Goal: Transaction & Acquisition: Purchase product/service

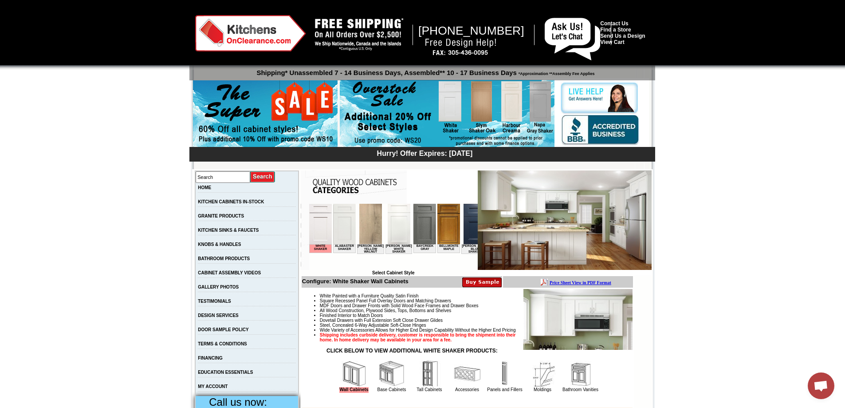
scroll to position [177, 0]
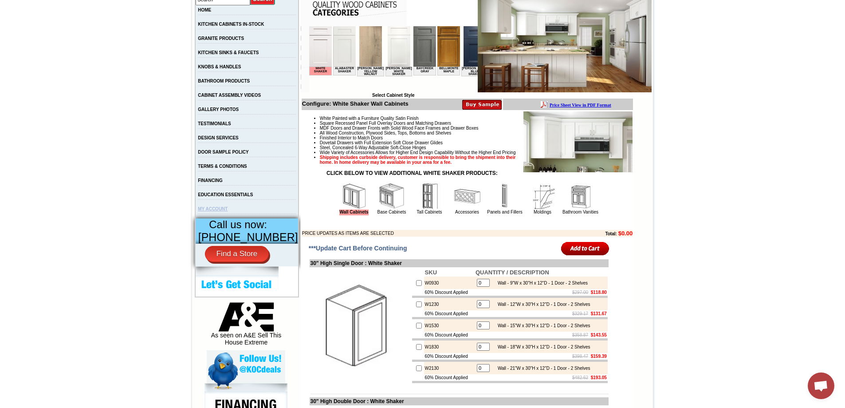
click at [216, 211] on link "MY ACCOUNT" at bounding box center [213, 208] width 30 height 5
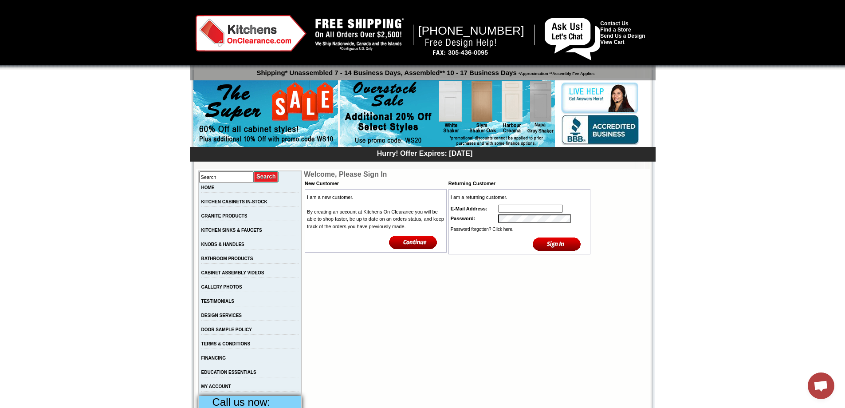
click at [526, 208] on input "text" at bounding box center [530, 209] width 65 height 8
type input "faithg084@gmail.com"
click at [544, 247] on input "image" at bounding box center [557, 243] width 48 height 15
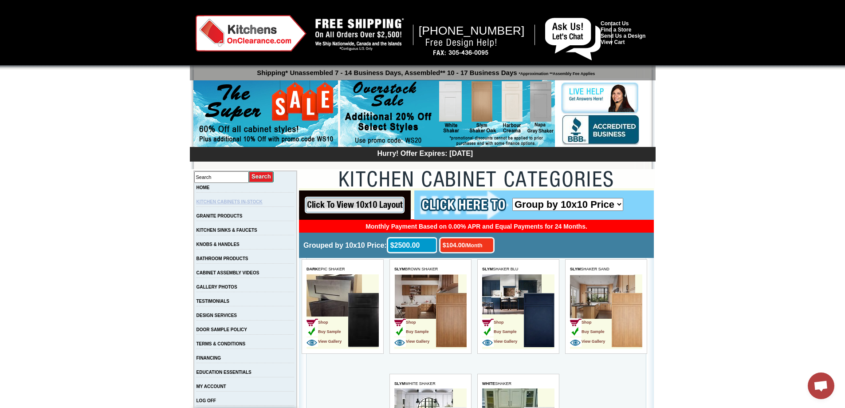
click at [232, 200] on link "KITCHEN CABINETS IN-STOCK" at bounding box center [230, 201] width 66 height 5
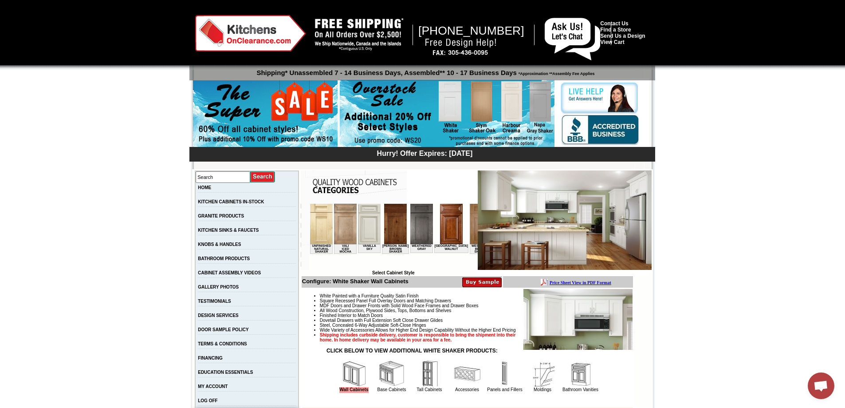
scroll to position [0, 1609]
click at [410, 231] on img at bounding box center [421, 224] width 23 height 40
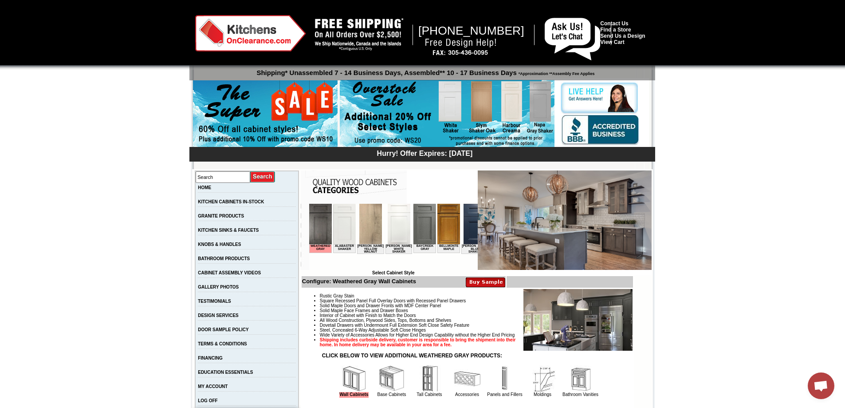
scroll to position [133, 0]
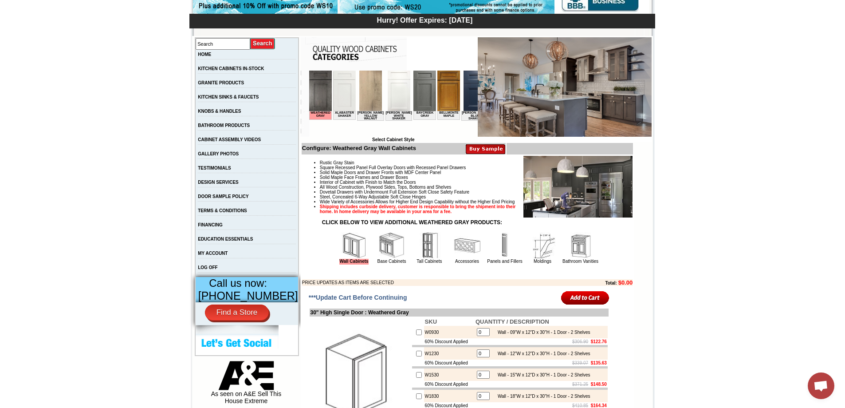
click at [373, 301] on span "***Update Cart Before Continuing" at bounding box center [358, 297] width 98 height 7
click at [598, 305] on input "image" at bounding box center [585, 297] width 48 height 15
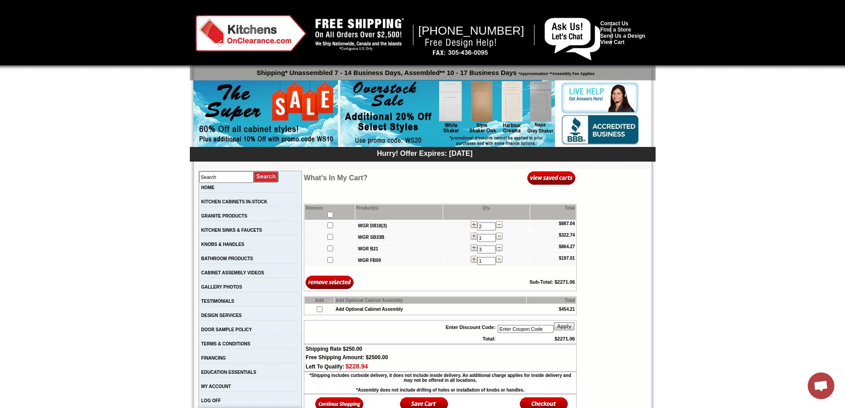
scroll to position [44, 0]
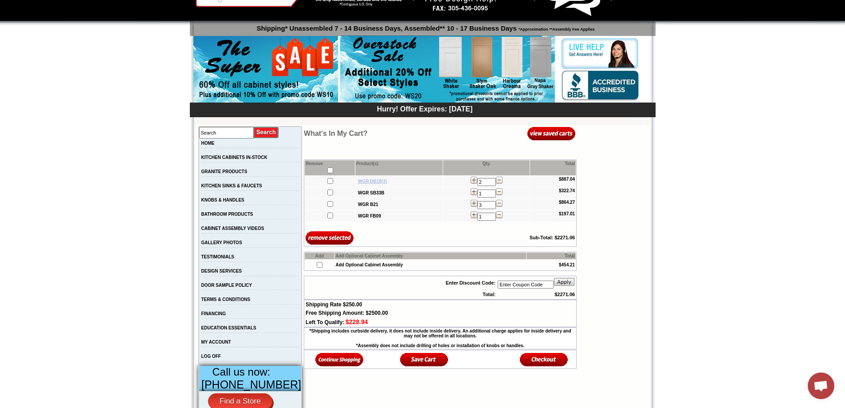
click at [358, 180] on b "WGR DB18(3)" at bounding box center [372, 181] width 29 height 5
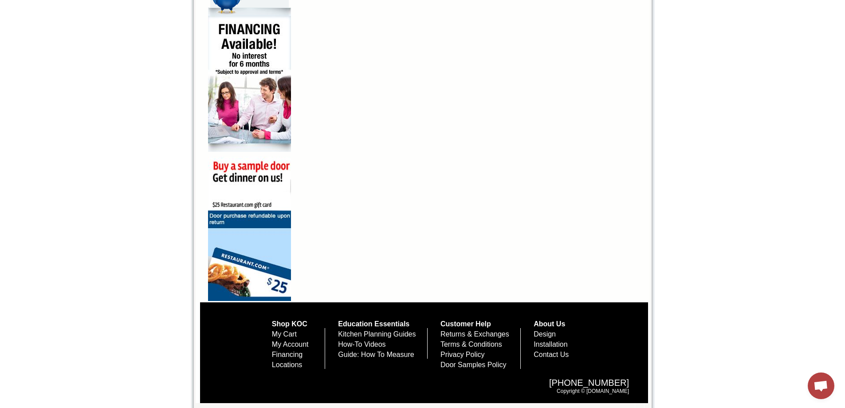
scroll to position [580, 0]
click at [278, 333] on link "My Cart" at bounding box center [284, 334] width 25 height 8
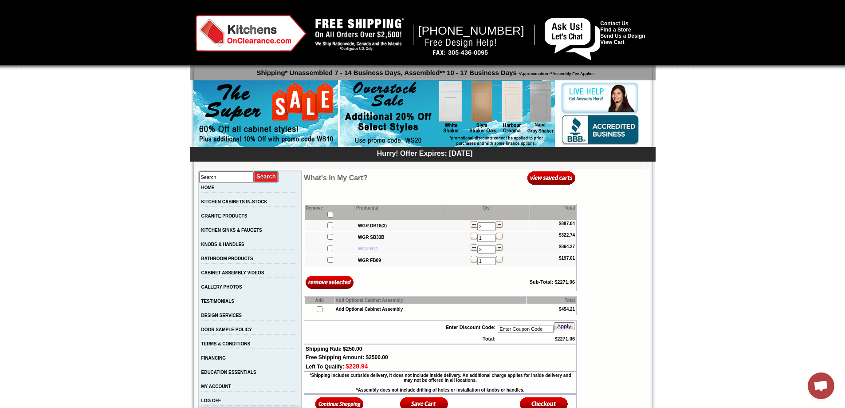
click at [363, 250] on b "WGR B21" at bounding box center [368, 248] width 20 height 5
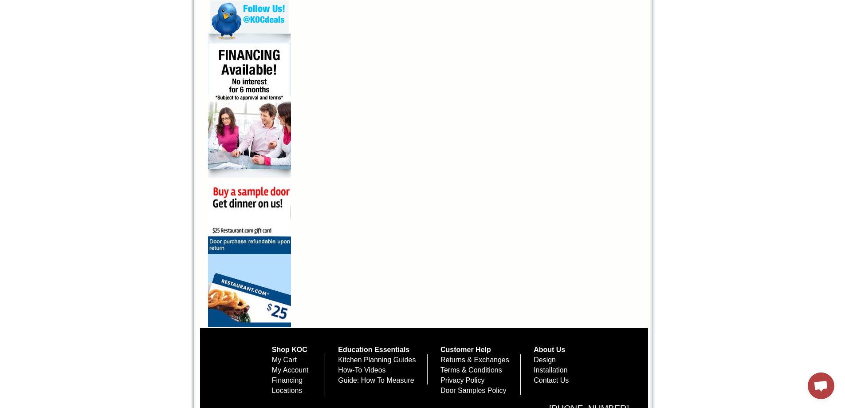
scroll to position [580, 0]
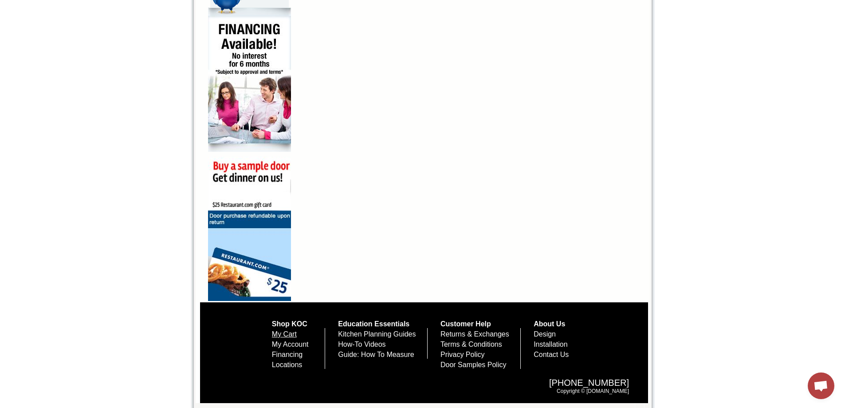
click at [272, 334] on link "My Cart" at bounding box center [284, 334] width 25 height 8
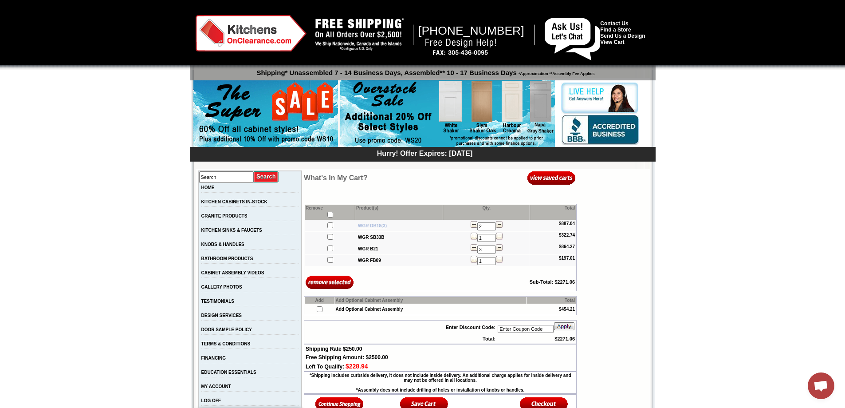
click at [359, 227] on b "WGR DB18(3)" at bounding box center [372, 225] width 29 height 5
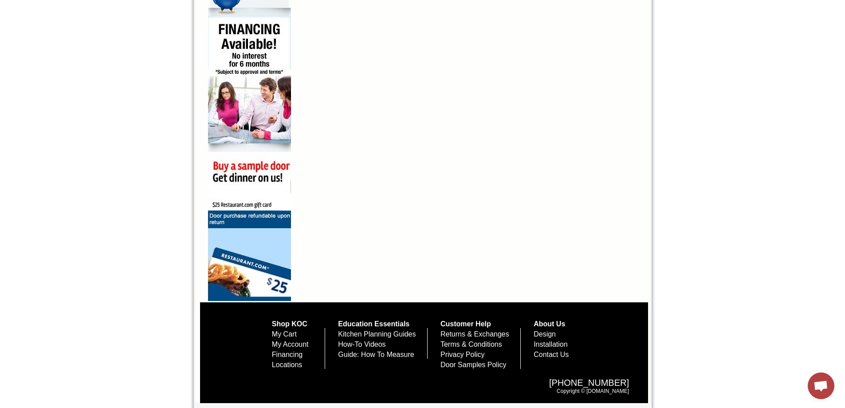
scroll to position [580, 0]
click at [276, 332] on link "My Cart" at bounding box center [284, 334] width 25 height 8
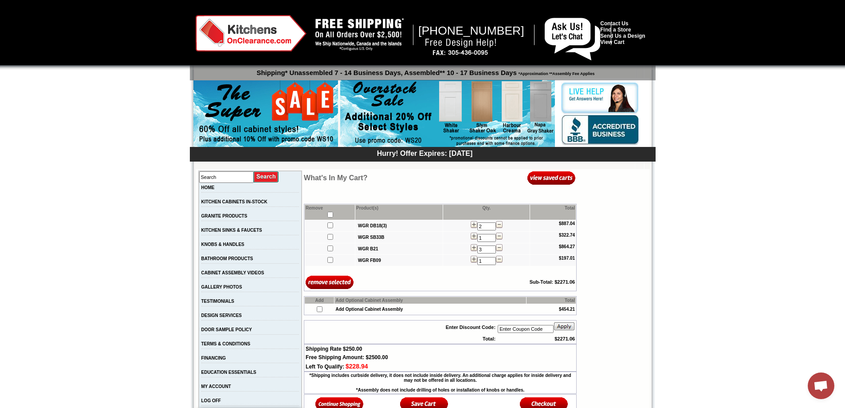
click at [497, 225] on img at bounding box center [499, 224] width 7 height 7
click at [235, 201] on link "KITCHEN CABINETS IN-STOCK" at bounding box center [234, 201] width 66 height 5
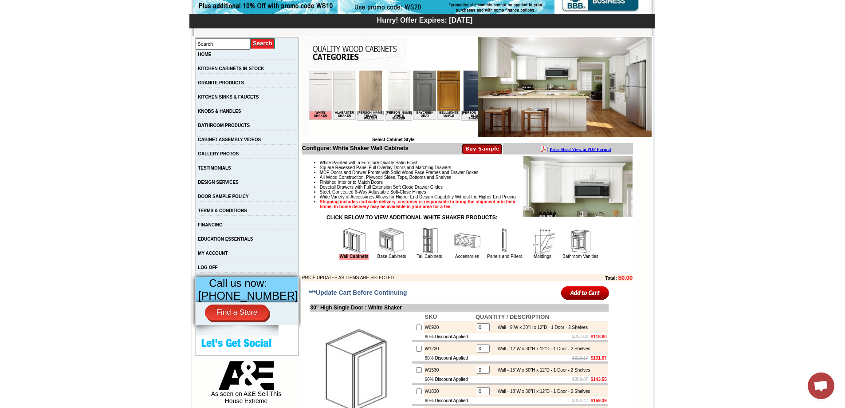
click at [495, 254] on img at bounding box center [505, 240] width 27 height 27
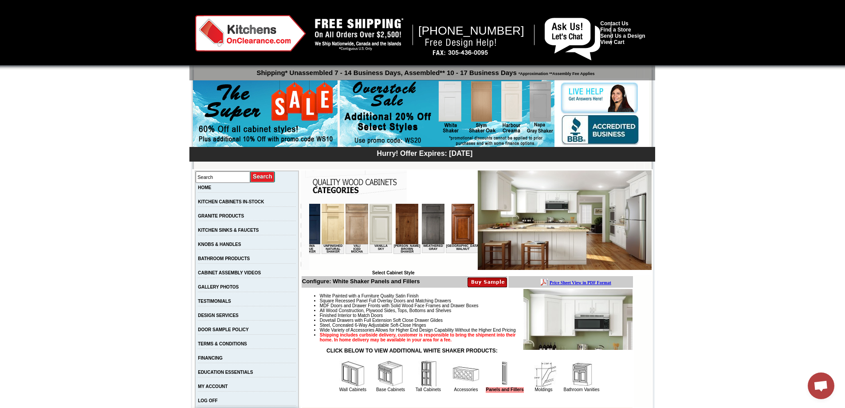
scroll to position [0, 1609]
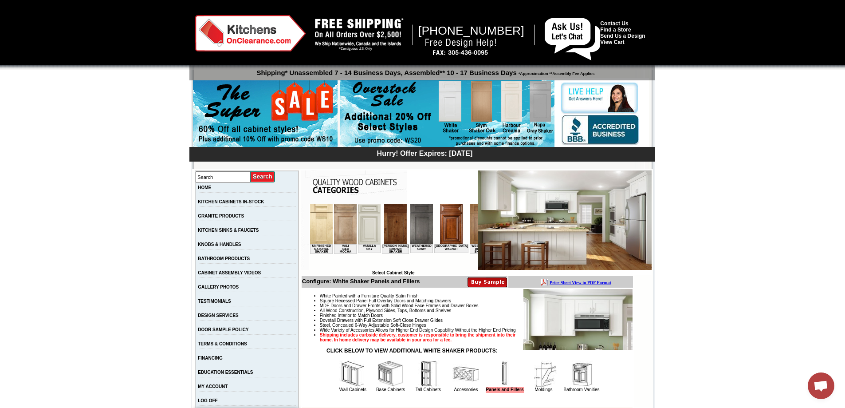
click at [410, 222] on img at bounding box center [421, 224] width 23 height 40
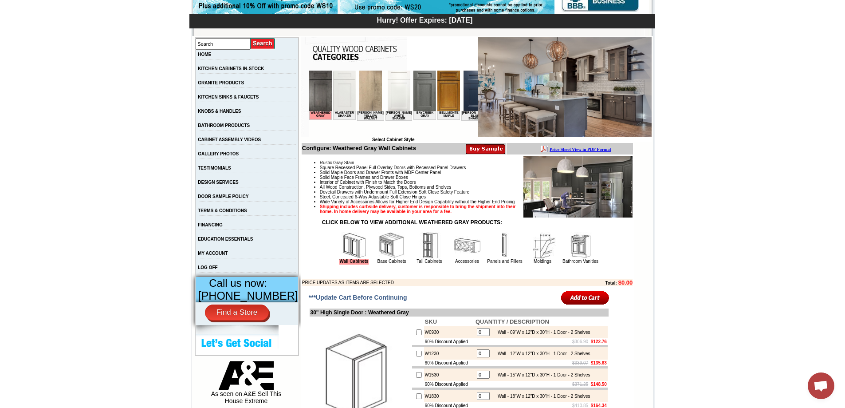
scroll to position [311, 0]
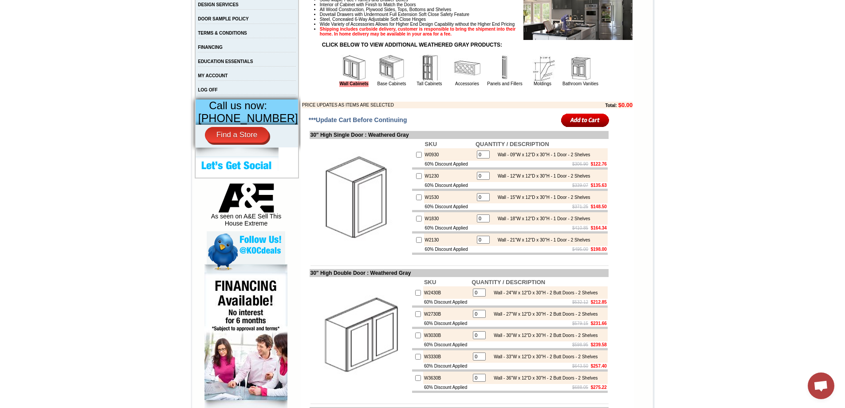
click at [496, 81] on img at bounding box center [505, 68] width 27 height 27
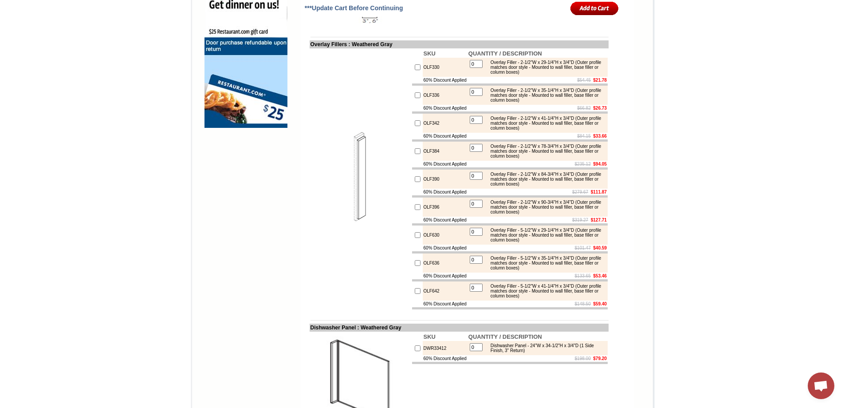
scroll to position [799, 0]
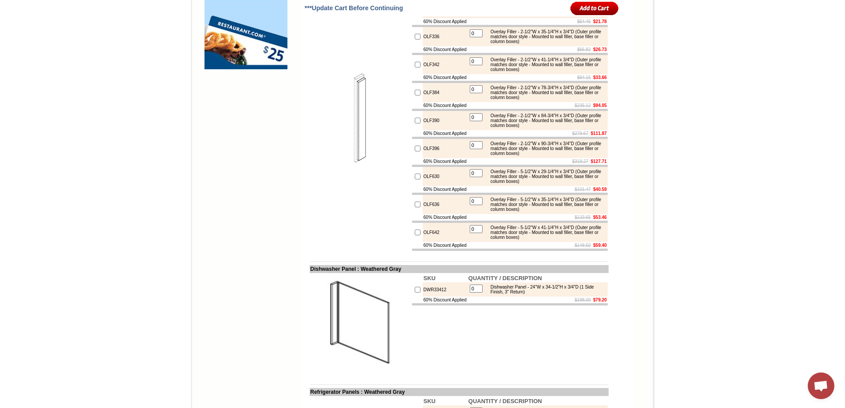
click at [415, 39] on input "checkbox" at bounding box center [418, 37] width 6 height 6
checkbox input "true"
type input "1"
click at [575, 12] on input "image" at bounding box center [594, 8] width 48 height 15
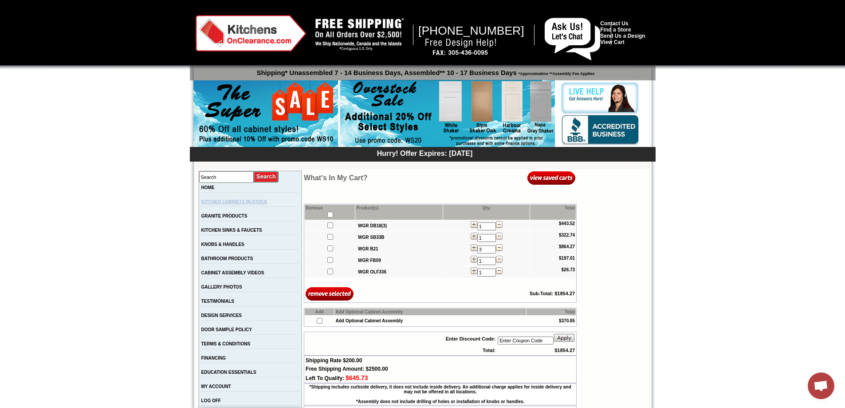
click at [248, 201] on link "KITCHEN CABINETS IN-STOCK" at bounding box center [234, 201] width 66 height 5
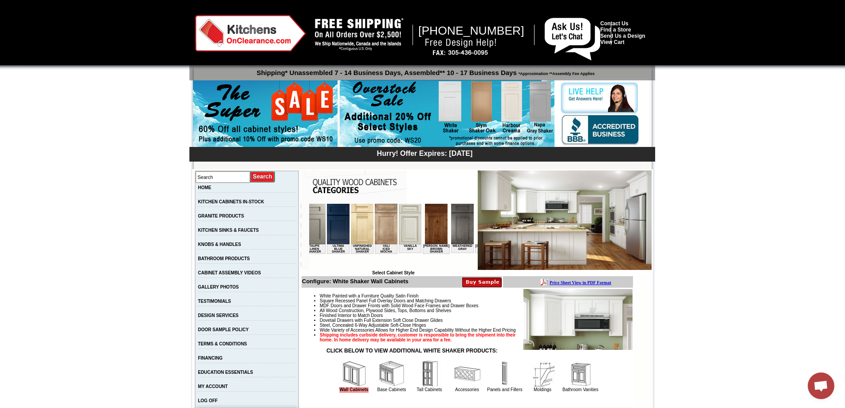
scroll to position [0, 1609]
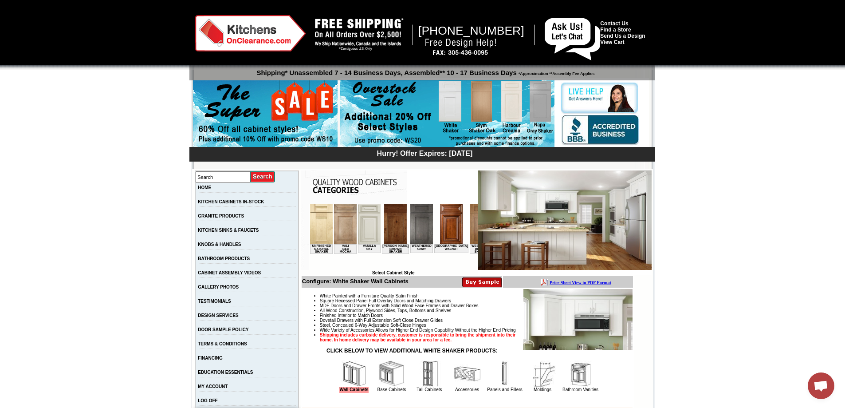
click at [410, 232] on img at bounding box center [421, 224] width 23 height 40
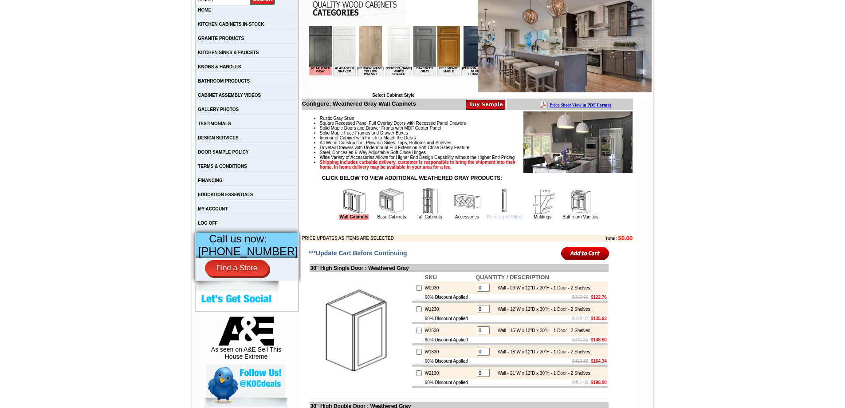
click at [496, 219] on link "Panels and Fillers" at bounding box center [504, 216] width 35 height 5
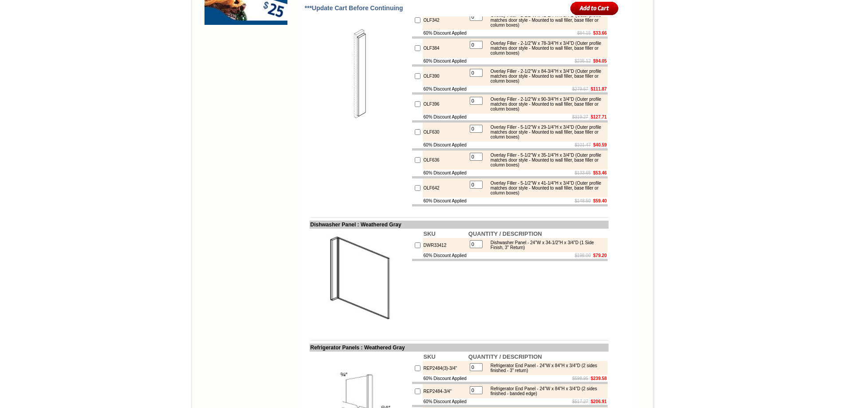
scroll to position [1109, 0]
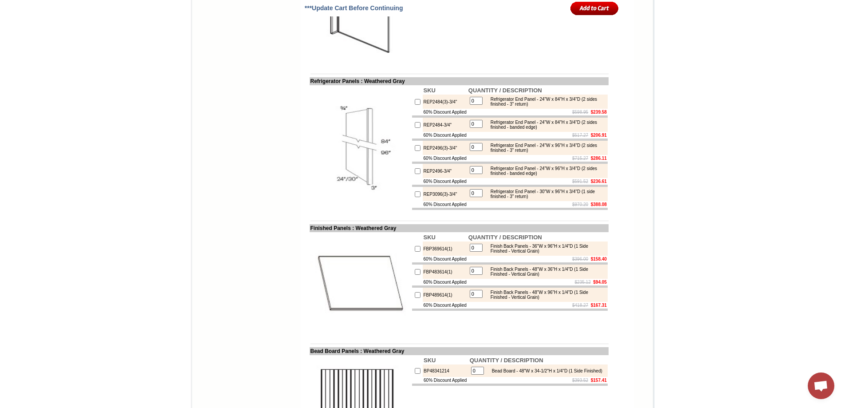
click at [415, 275] on input "checkbox" at bounding box center [418, 272] width 6 height 6
checkbox input "true"
type input "1"
click at [476, 275] on input "1" at bounding box center [476, 271] width 13 height 8
type input "4"
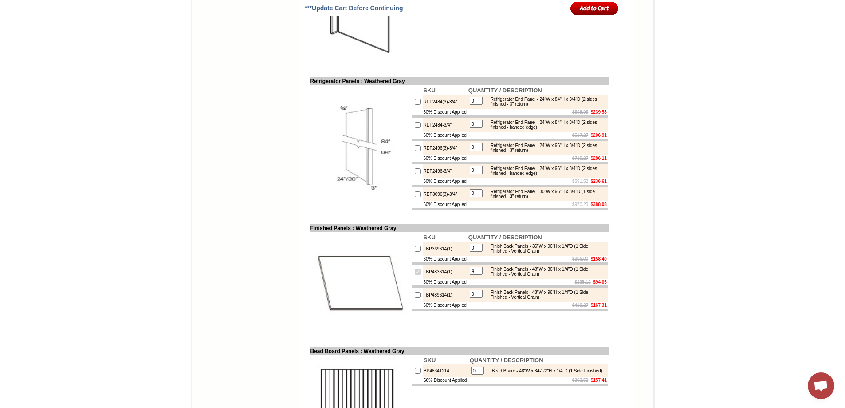
click at [533, 311] on td at bounding box center [510, 309] width 196 height 2
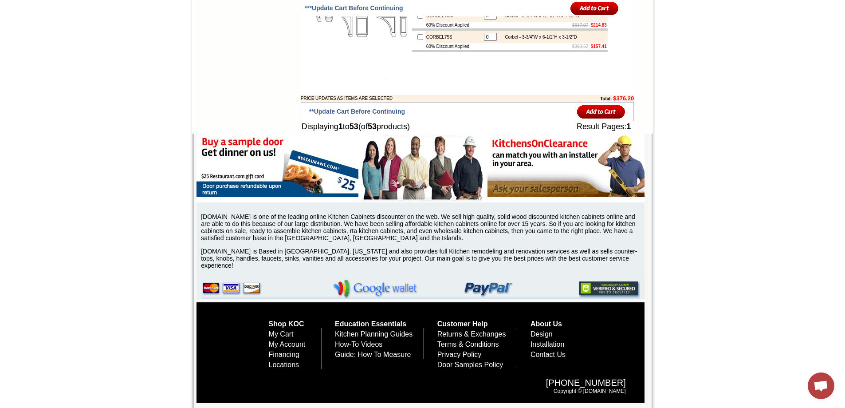
scroll to position [2525, 0]
click at [275, 334] on link "My Cart" at bounding box center [281, 334] width 25 height 8
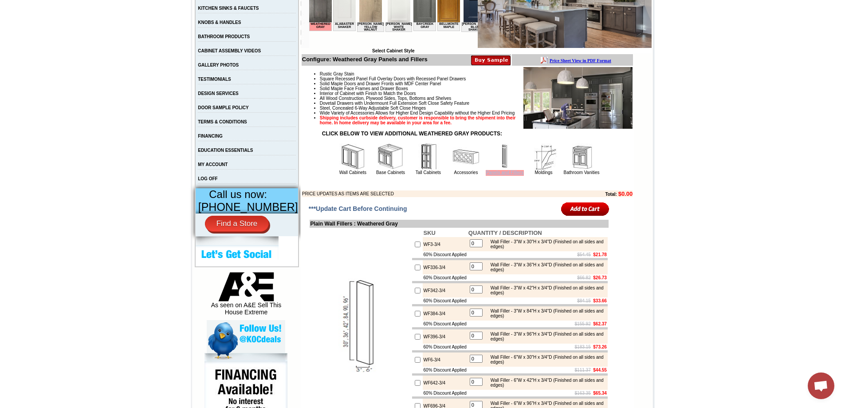
click at [498, 176] on span "Panels and Fillers" at bounding box center [505, 173] width 38 height 6
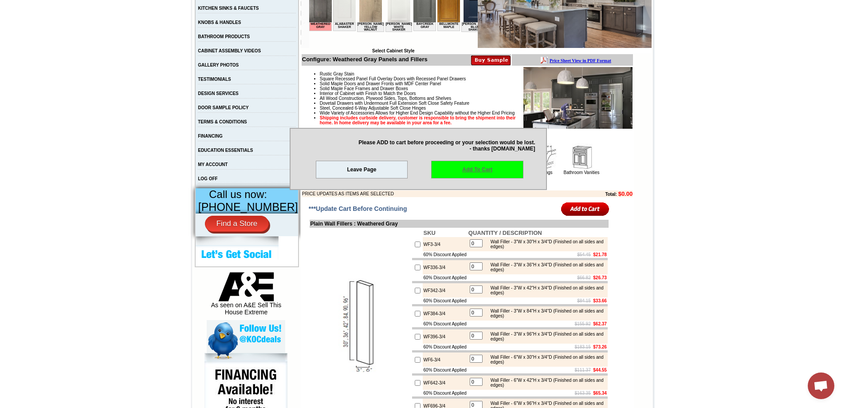
click at [473, 171] on link "Add To Cart" at bounding box center [477, 170] width 92 height 18
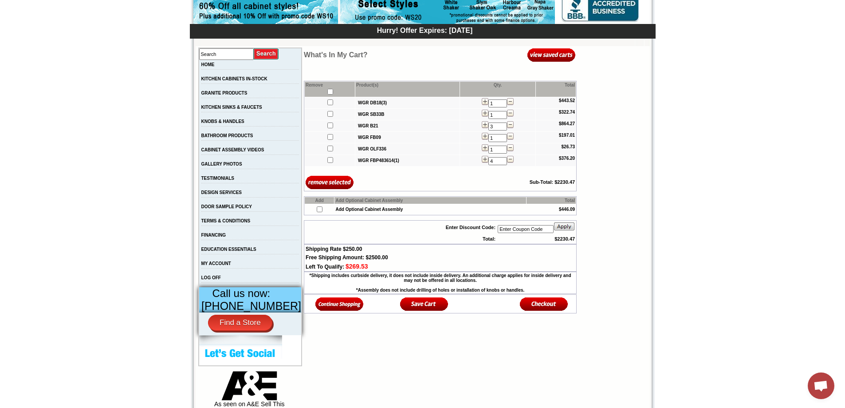
scroll to position [133, 0]
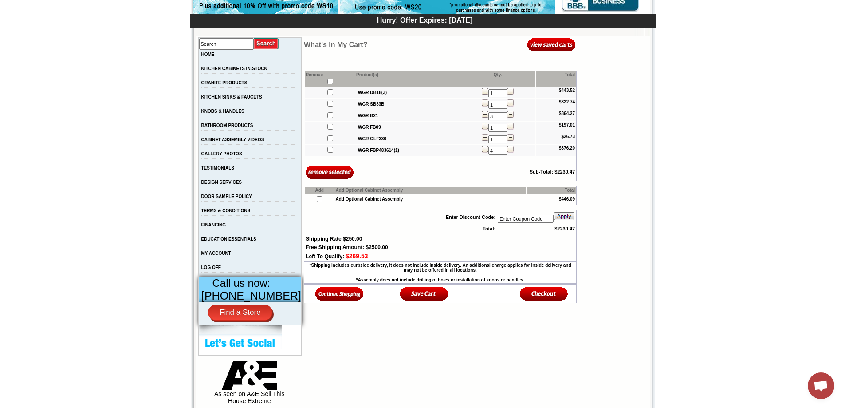
click at [320, 296] on img at bounding box center [339, 293] width 48 height 15
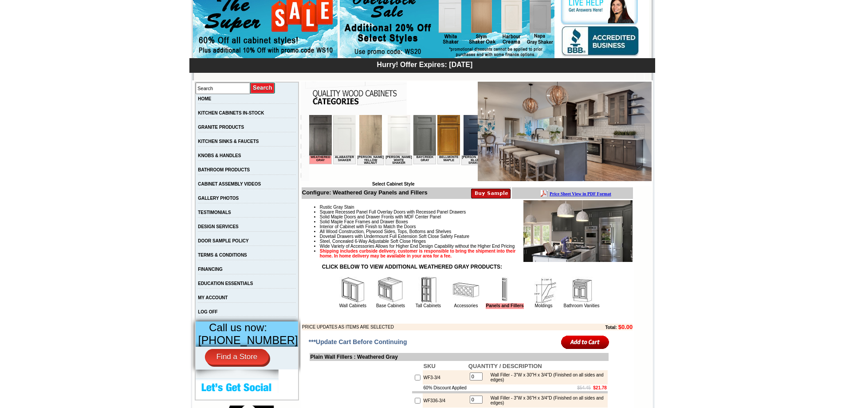
click at [539, 301] on img at bounding box center [544, 289] width 27 height 27
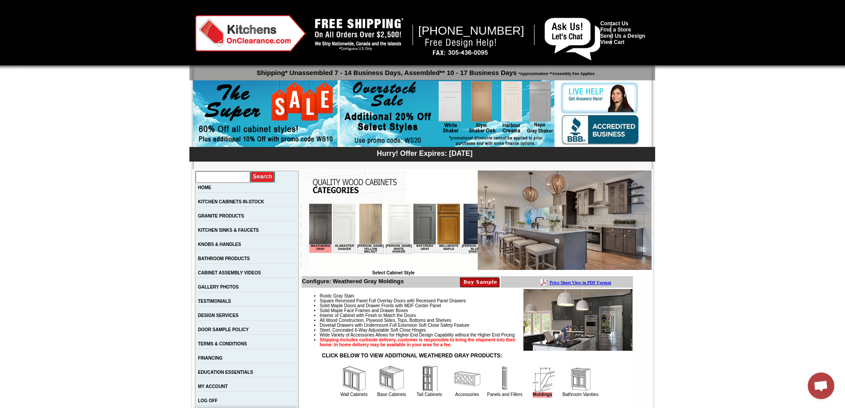
drag, startPoint x: 213, startPoint y: 177, endPoint x: 220, endPoint y: 183, distance: 9.4
click at [213, 177] on input "text" at bounding box center [223, 177] width 55 height 12
type input "toe kicks"
click at [250, 171] on input "image" at bounding box center [262, 177] width 25 height 12
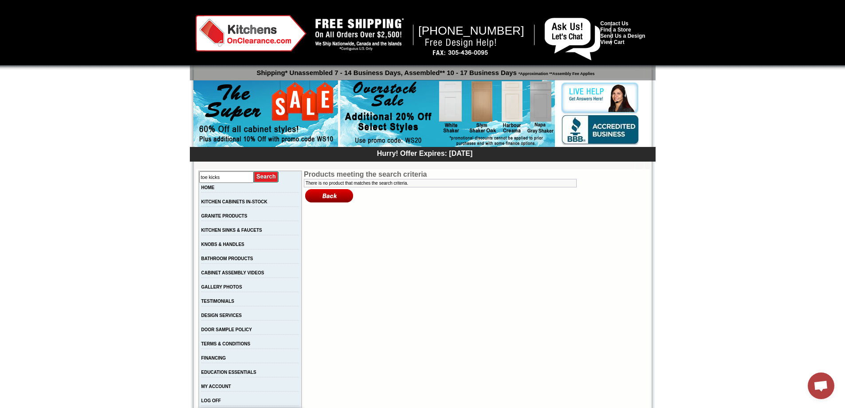
click at [316, 198] on img at bounding box center [329, 196] width 51 height 16
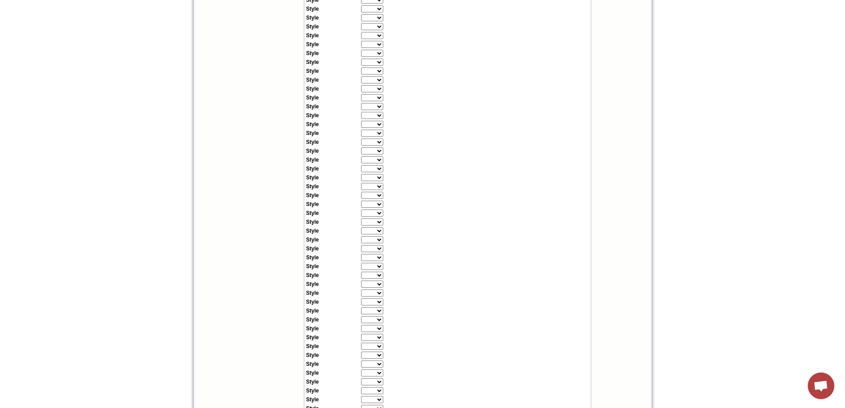
scroll to position [1553, 0]
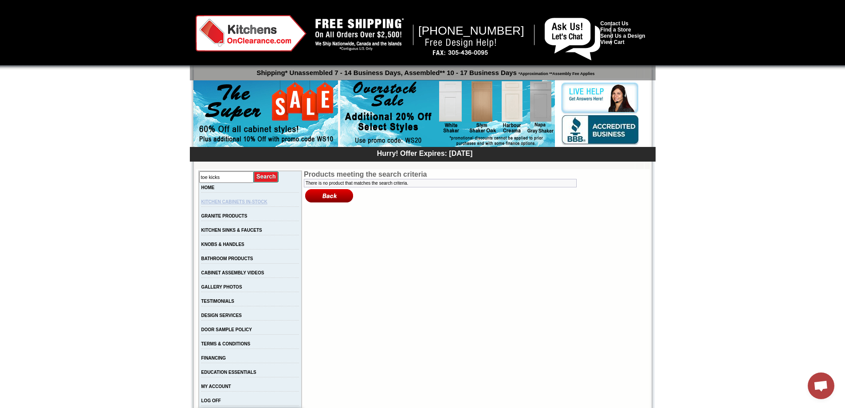
click at [229, 204] on link "KITCHEN CABINETS IN-STOCK" at bounding box center [234, 201] width 66 height 5
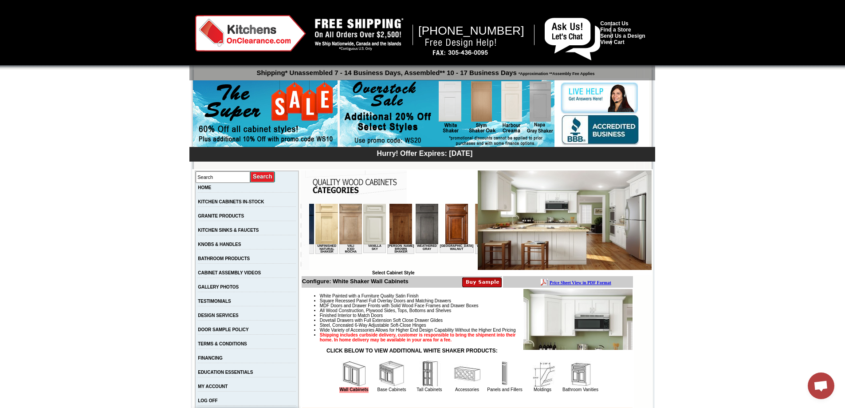
scroll to position [0, 1609]
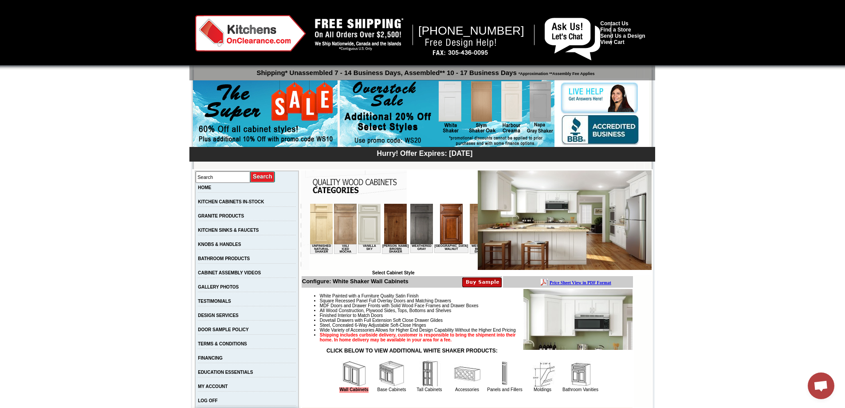
click at [410, 220] on img at bounding box center [421, 224] width 23 height 40
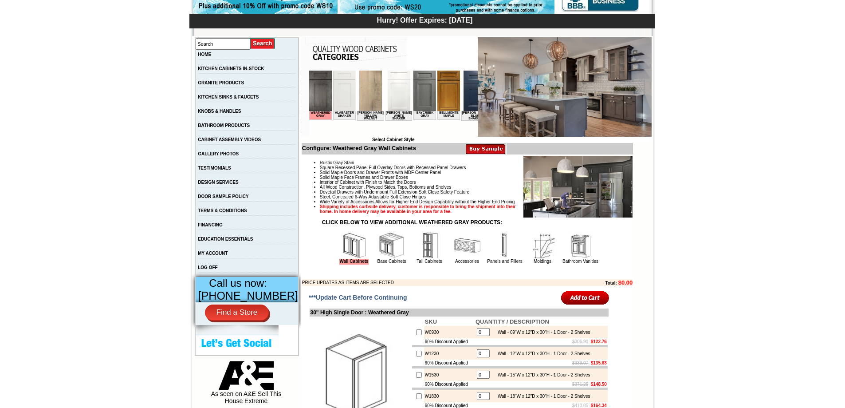
click at [495, 259] on img at bounding box center [505, 245] width 27 height 27
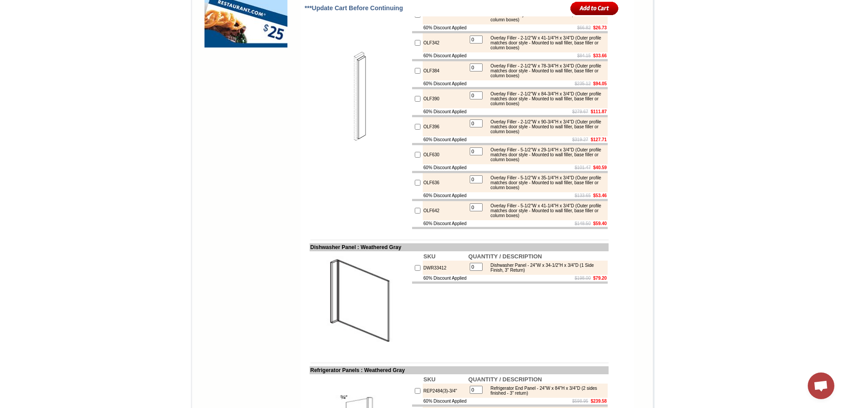
scroll to position [754, 0]
